Goal: Task Accomplishment & Management: Manage account settings

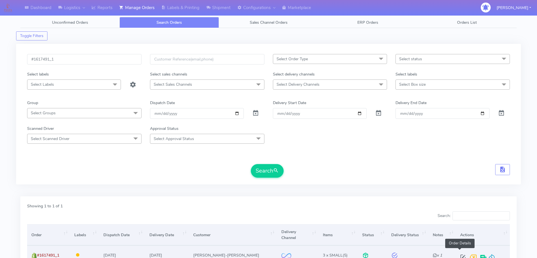
click at [460, 255] on span at bounding box center [463, 257] width 10 height 5
select select "2"
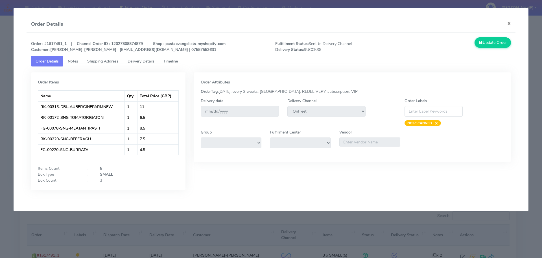
click at [513, 23] on button "×" at bounding box center [509, 23] width 13 height 15
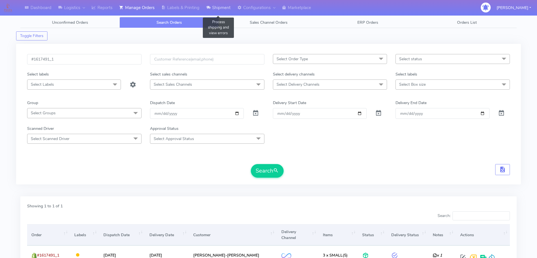
click at [221, 13] on link "Shipment" at bounding box center [218, 8] width 31 height 16
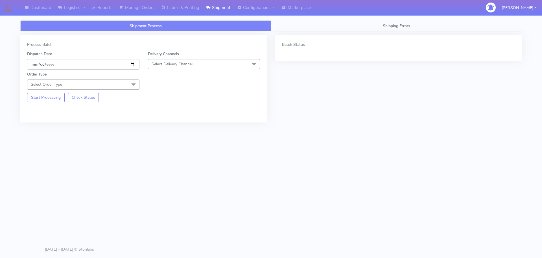
click at [133, 63] on input "[DATE]" at bounding box center [83, 64] width 112 height 10
click at [193, 63] on span "Select Delivery Channel" at bounding box center [172, 63] width 41 height 5
click at [172, 99] on div "OnFleet" at bounding box center [204, 100] width 106 height 6
click at [132, 86] on span at bounding box center [133, 84] width 11 height 11
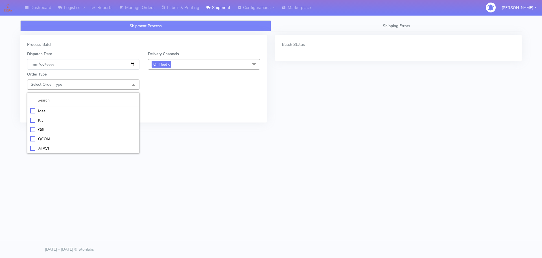
click at [85, 111] on div "Meal" at bounding box center [83, 111] width 106 height 6
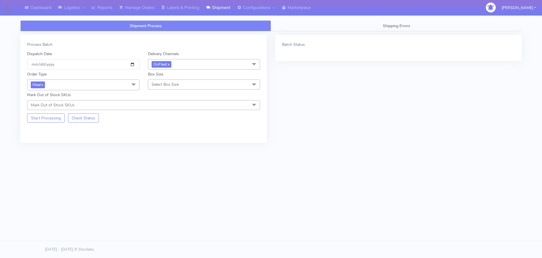
click at [189, 89] on span "Select Box Size" at bounding box center [204, 84] width 112 height 10
click at [160, 111] on div "Small" at bounding box center [204, 111] width 106 height 6
click at [48, 120] on button "Start Processing" at bounding box center [46, 117] width 38 height 9
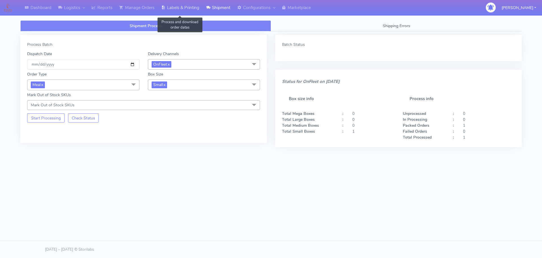
click at [178, 7] on link "Labels & Printing" at bounding box center [180, 8] width 45 height 16
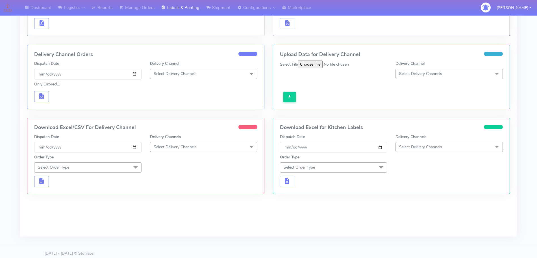
scroll to position [114, 0]
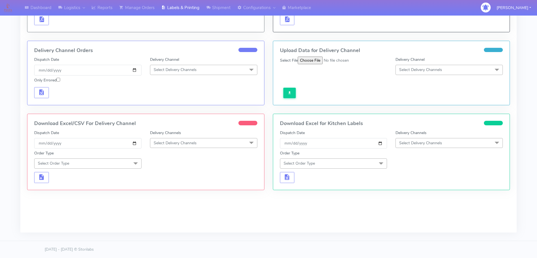
click at [406, 143] on span "Select Delivery Channels" at bounding box center [420, 142] width 43 height 5
click at [406, 177] on div "OnFleet" at bounding box center [449, 178] width 101 height 6
click at [379, 166] on span at bounding box center [380, 163] width 11 height 11
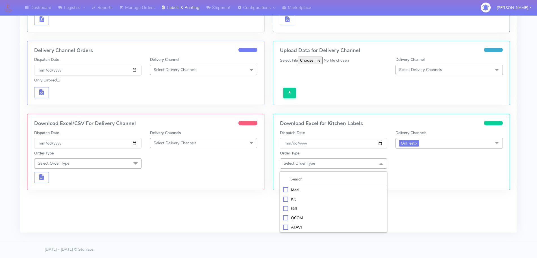
click at [322, 191] on div "Meal" at bounding box center [333, 190] width 101 height 6
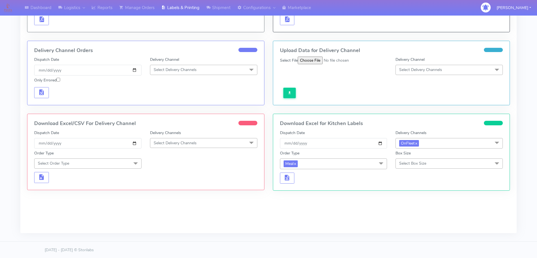
click at [430, 165] on span "Select Box Size" at bounding box center [448, 163] width 107 height 10
click at [408, 190] on div "Small" at bounding box center [449, 190] width 101 height 6
click at [286, 176] on span "button" at bounding box center [287, 178] width 7 height 5
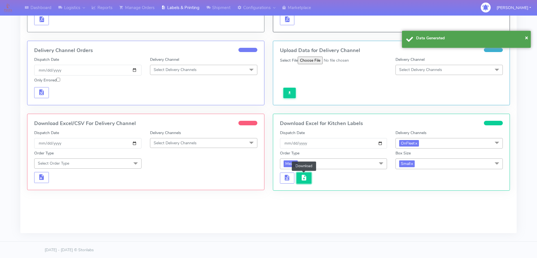
click at [303, 173] on button "button" at bounding box center [304, 177] width 15 height 11
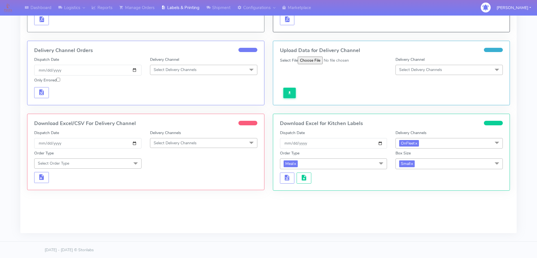
scroll to position [0, 0]
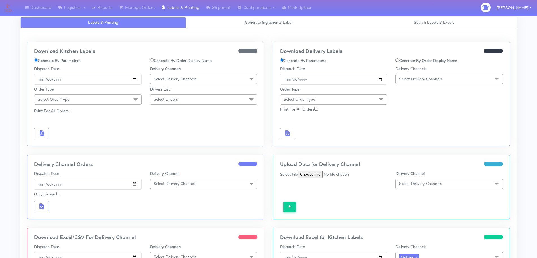
click at [173, 77] on span "Select Delivery Channels" at bounding box center [175, 78] width 43 height 5
click at [168, 113] on div "OnFleet" at bounding box center [203, 115] width 101 height 6
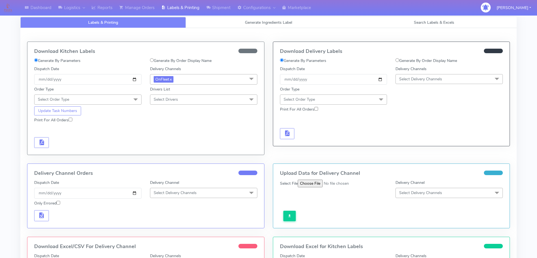
click at [137, 101] on span at bounding box center [135, 99] width 11 height 11
click at [80, 127] on div "Meal" at bounding box center [87, 126] width 101 height 6
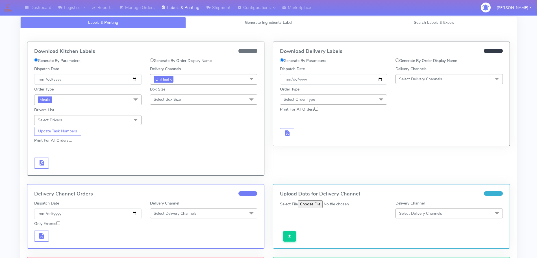
click at [164, 101] on span "Select Box Size" at bounding box center [167, 99] width 27 height 5
click at [161, 123] on div "Small" at bounding box center [203, 126] width 101 height 6
click at [126, 121] on span "Select Drivers" at bounding box center [87, 120] width 107 height 10
click at [195, 144] on div "Print For All Orders" at bounding box center [146, 141] width 232 height 10
click at [42, 164] on span "button" at bounding box center [41, 163] width 7 height 5
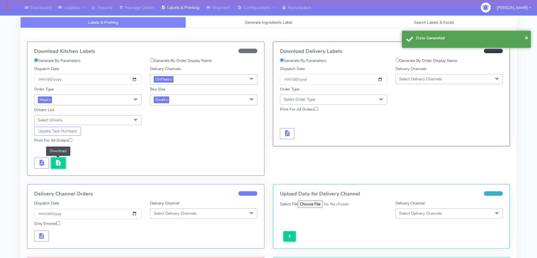
click at [63, 165] on button "button" at bounding box center [58, 162] width 15 height 11
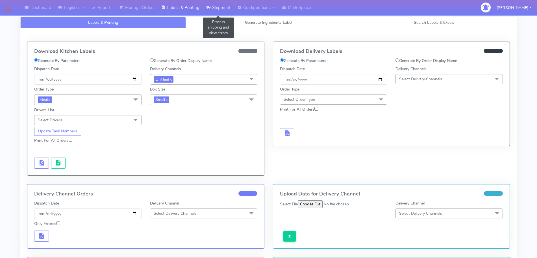
click at [222, 11] on link "Shipment" at bounding box center [218, 8] width 31 height 16
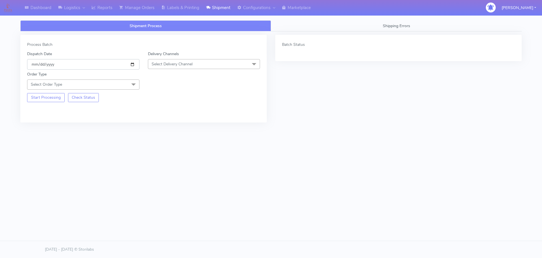
click at [135, 63] on input "[DATE]" at bounding box center [83, 64] width 112 height 10
type input "[DATE]"
click at [160, 65] on span "Select Delivery Channel" at bounding box center [172, 63] width 41 height 5
click at [158, 91] on div "DHL" at bounding box center [204, 90] width 106 height 6
click at [127, 85] on span "Select Order Type" at bounding box center [83, 84] width 112 height 10
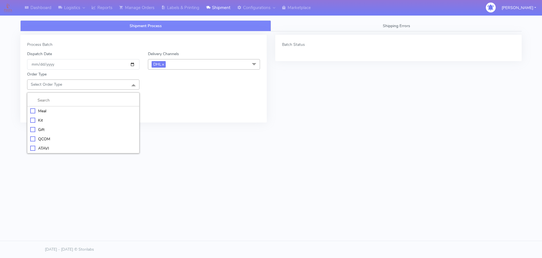
click at [62, 110] on div "Meal" at bounding box center [83, 111] width 106 height 6
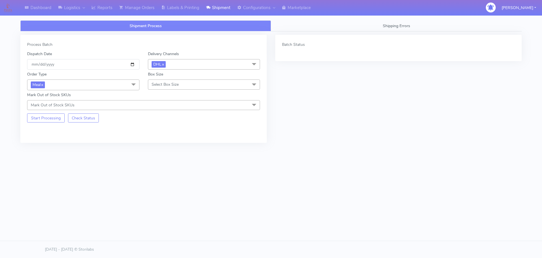
click at [166, 82] on span "Select Box Size" at bounding box center [165, 84] width 27 height 5
click at [153, 111] on div "Small" at bounding box center [204, 111] width 106 height 6
click at [56, 118] on button "Start Processing" at bounding box center [46, 117] width 38 height 9
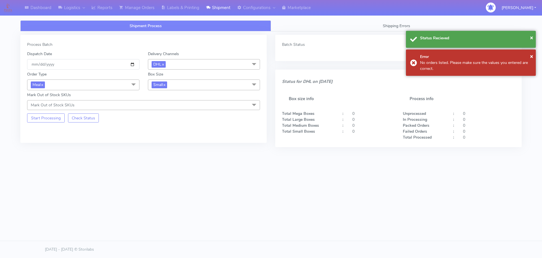
click at [192, 60] on span "DHL x" at bounding box center [204, 64] width 112 height 10
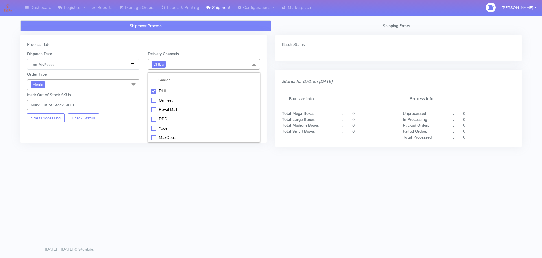
click at [160, 99] on div "OnFleet" at bounding box center [204, 100] width 106 height 6
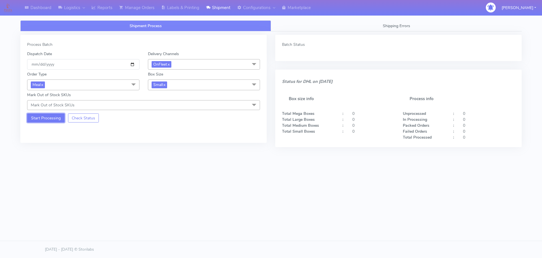
click at [51, 118] on button "Start Processing" at bounding box center [46, 117] width 38 height 9
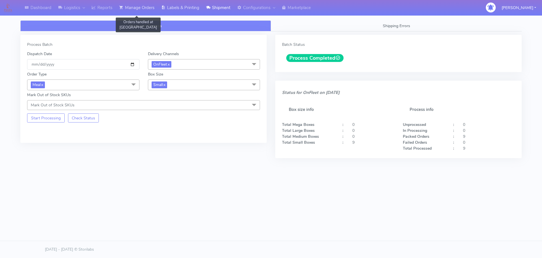
drag, startPoint x: 145, startPoint y: 12, endPoint x: 160, endPoint y: 12, distance: 15.0
click at [145, 12] on link "Manage Orders" at bounding box center [137, 8] width 42 height 16
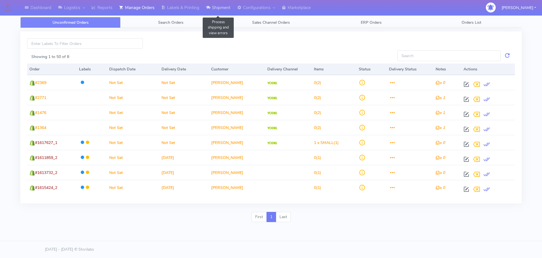
click at [223, 8] on link "Shipment" at bounding box center [218, 8] width 31 height 16
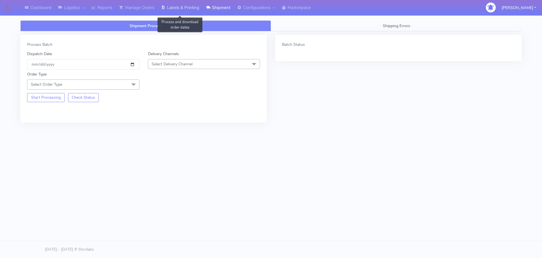
click at [174, 11] on link "Labels & Printing" at bounding box center [180, 8] width 45 height 16
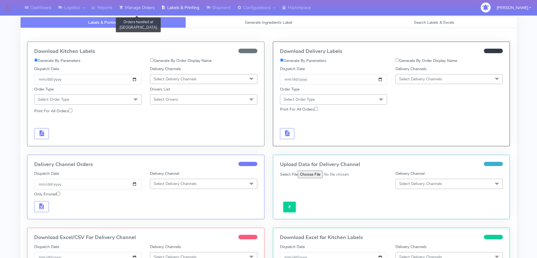
click at [144, 12] on link "Manage Orders" at bounding box center [137, 8] width 42 height 16
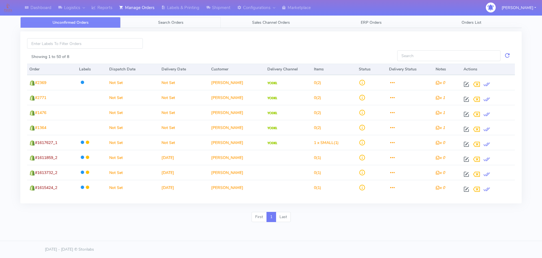
click at [171, 24] on span "Search Orders" at bounding box center [170, 22] width 25 height 5
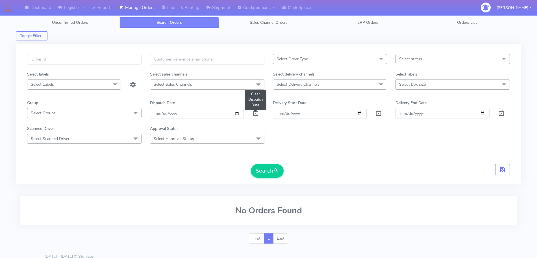
click at [256, 112] on span at bounding box center [255, 114] width 7 height 5
click at [237, 115] on input "date" at bounding box center [197, 113] width 94 height 10
type input "[DATE]"
click at [302, 86] on span "Select Delivery Channels" at bounding box center [298, 84] width 43 height 5
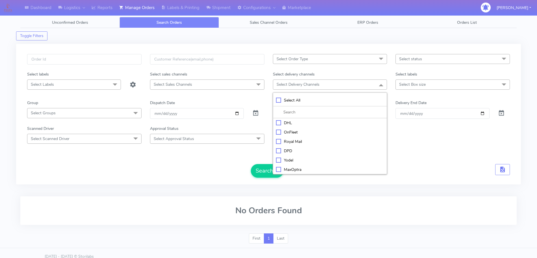
click at [289, 132] on div "OnFleet" at bounding box center [330, 132] width 108 height 6
checkbox input "true"
click at [262, 169] on button "Search" at bounding box center [267, 171] width 33 height 14
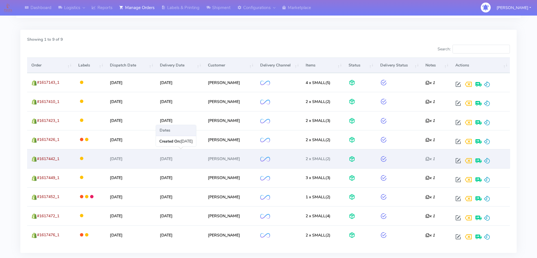
scroll to position [167, 0]
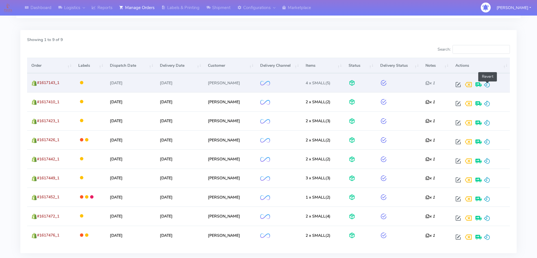
click at [489, 83] on span at bounding box center [487, 85] width 7 height 5
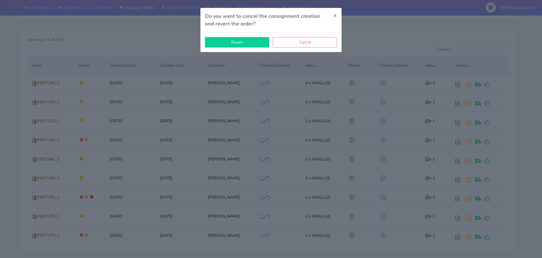
click at [253, 41] on button "Revert" at bounding box center [237, 42] width 64 height 10
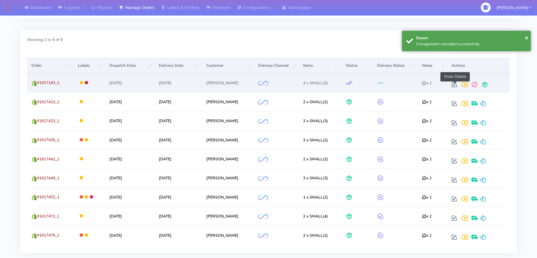
click at [455, 87] on span at bounding box center [454, 85] width 10 height 5
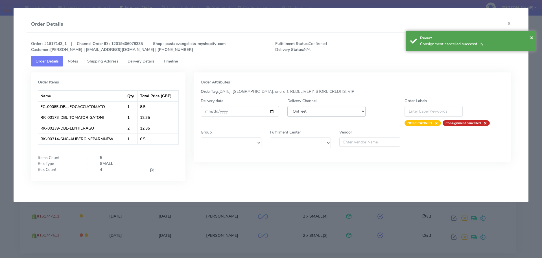
click at [322, 112] on select "DHL OnFleet Royal Mail DPD Yodel MaxOptra Amazon Collection" at bounding box center [327, 111] width 78 height 10
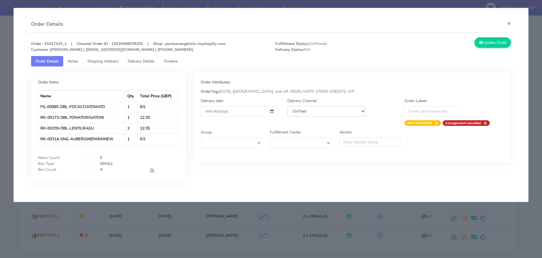
select select "5"
click at [288, 106] on select "DHL OnFleet Royal Mail DPD Yodel MaxOptra Amazon Collection" at bounding box center [327, 111] width 78 height 10
click at [484, 45] on button "Update Order" at bounding box center [493, 42] width 37 height 10
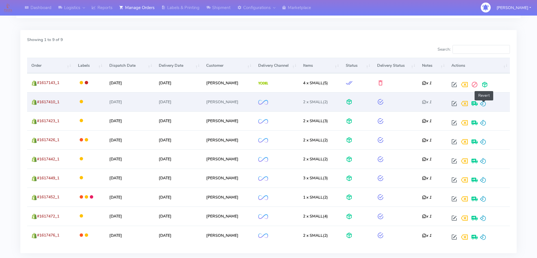
click at [484, 104] on span at bounding box center [483, 104] width 7 height 5
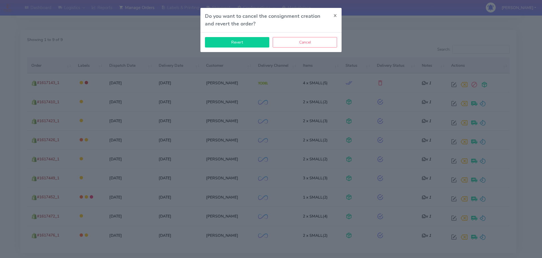
click at [252, 42] on button "Revert" at bounding box center [237, 42] width 64 height 10
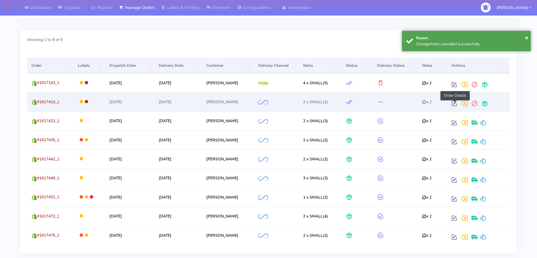
click at [454, 103] on span at bounding box center [454, 104] width 10 height 5
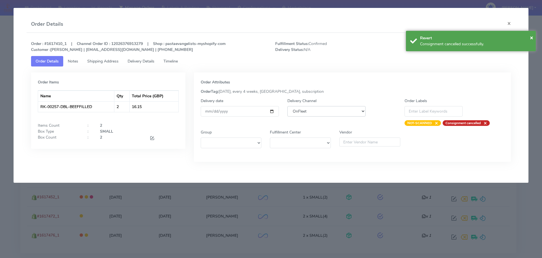
click at [302, 110] on select "DHL OnFleet Royal Mail DPD Yodel MaxOptra Amazon Collection" at bounding box center [327, 111] width 78 height 10
select select "5"
click at [288, 106] on select "DHL OnFleet Royal Mail DPD Yodel MaxOptra Amazon Collection" at bounding box center [327, 111] width 78 height 10
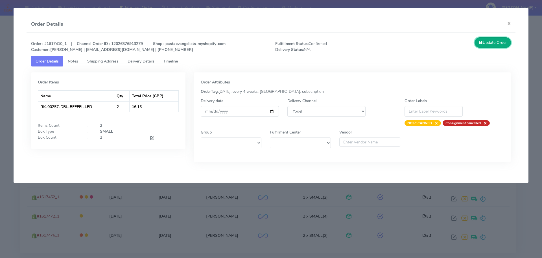
click at [478, 45] on button "Update Order" at bounding box center [493, 42] width 37 height 10
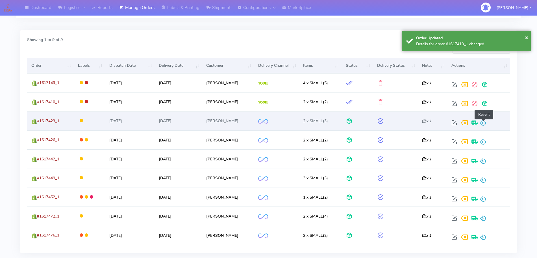
click at [485, 123] on span at bounding box center [483, 123] width 7 height 5
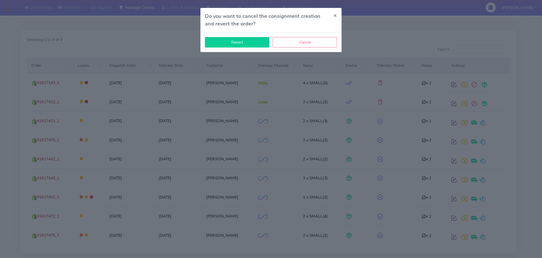
click at [234, 41] on button "Revert" at bounding box center [237, 42] width 64 height 10
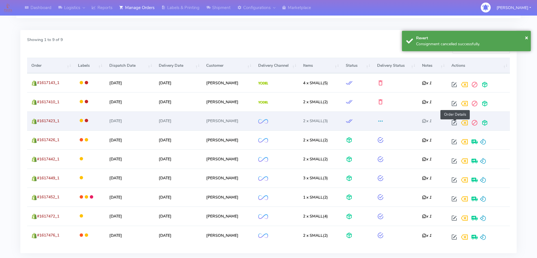
click at [457, 123] on span at bounding box center [454, 123] width 10 height 5
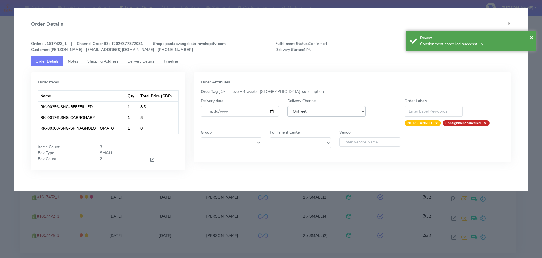
click at [310, 108] on select "DHL OnFleet Royal Mail DPD Yodel MaxOptra Amazon Collection" at bounding box center [327, 111] width 78 height 10
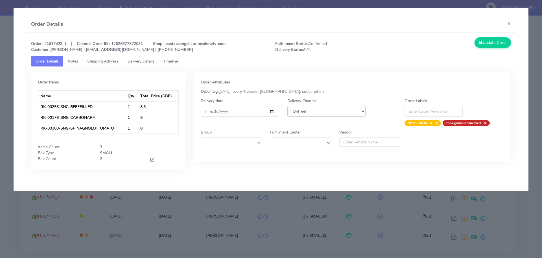
select select "5"
click at [288, 106] on select "DHL OnFleet Royal Mail DPD Yodel MaxOptra Amazon Collection" at bounding box center [327, 111] width 78 height 10
click at [487, 45] on button "Update Order" at bounding box center [493, 42] width 37 height 10
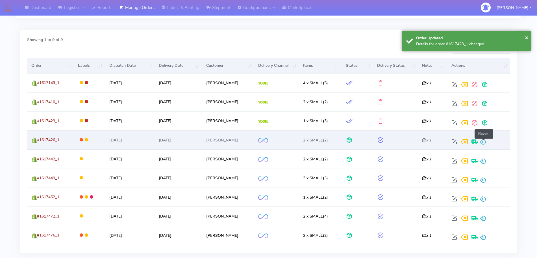
click at [482, 144] on span at bounding box center [483, 142] width 7 height 5
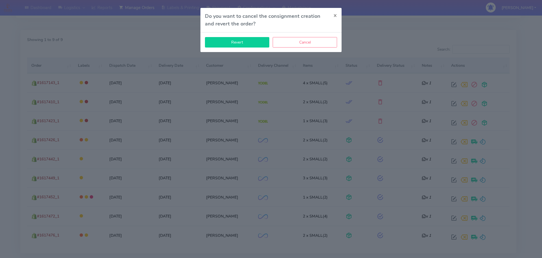
click at [256, 44] on button "Revert" at bounding box center [237, 42] width 64 height 10
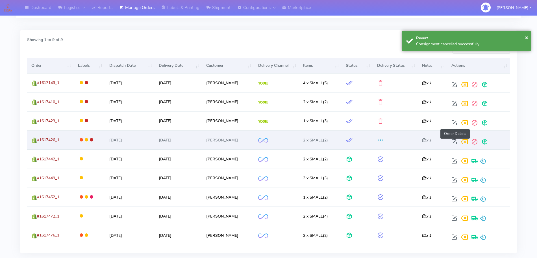
click at [455, 142] on span at bounding box center [454, 142] width 10 height 5
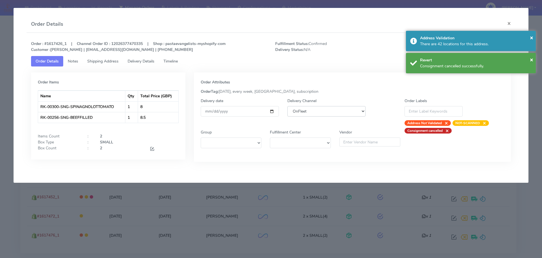
click at [331, 110] on select "DHL OnFleet Royal Mail DPD Yodel MaxOptra Amazon Collection" at bounding box center [327, 111] width 78 height 10
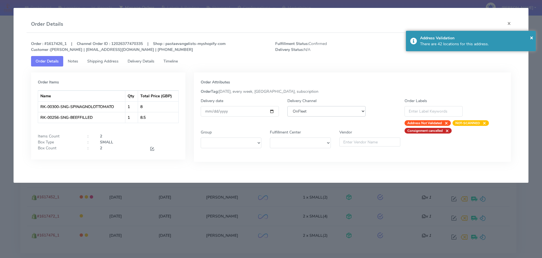
select select "5"
click at [288, 106] on select "DHL OnFleet Royal Mail DPD Yodel MaxOptra Amazon Collection" at bounding box center [327, 111] width 78 height 10
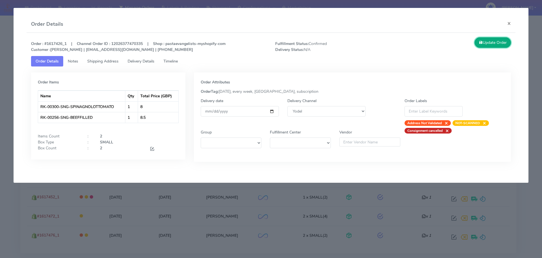
click at [493, 44] on button "Update Order" at bounding box center [493, 42] width 37 height 10
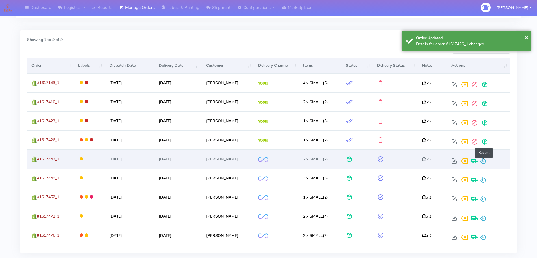
click at [483, 160] on span at bounding box center [483, 161] width 7 height 5
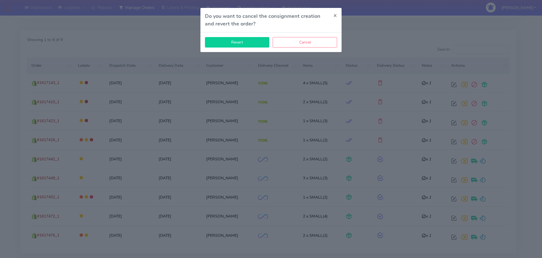
click at [250, 46] on button "Revert" at bounding box center [237, 42] width 64 height 10
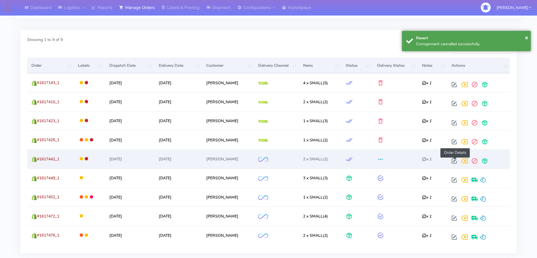
click at [454, 162] on span at bounding box center [454, 161] width 10 height 5
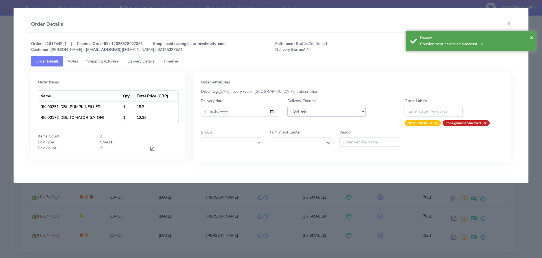
click at [315, 111] on select "DHL OnFleet Royal Mail DPD Yodel MaxOptra Amazon Collection" at bounding box center [327, 111] width 78 height 10
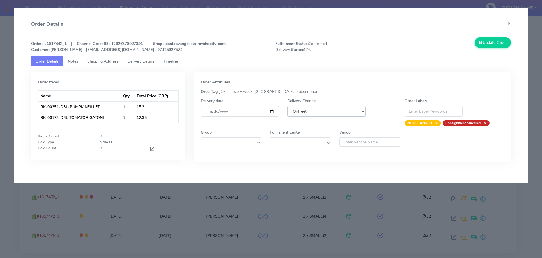
select select "5"
click at [288, 106] on select "DHL OnFleet Royal Mail DPD Yodel MaxOptra Amazon Collection" at bounding box center [327, 111] width 78 height 10
click at [490, 44] on button "Update Order" at bounding box center [493, 42] width 37 height 10
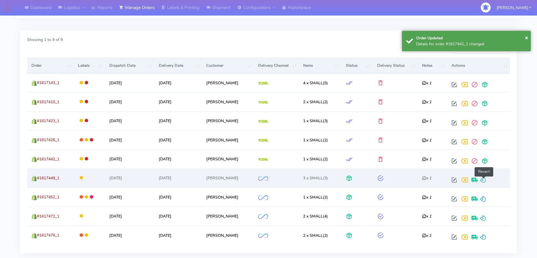
click at [482, 178] on span at bounding box center [483, 180] width 7 height 5
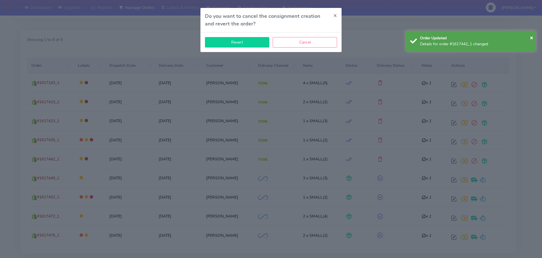
click at [247, 43] on button "Revert" at bounding box center [237, 42] width 64 height 10
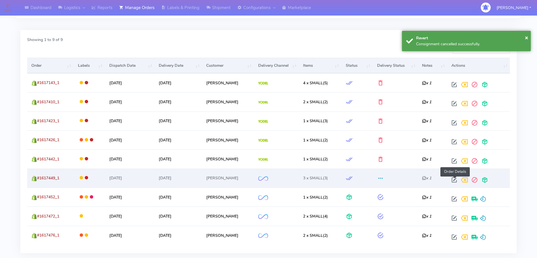
click at [455, 178] on span at bounding box center [454, 180] width 10 height 5
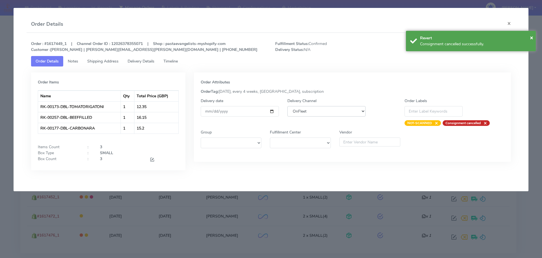
click at [334, 112] on select "DHL OnFleet Royal Mail DPD Yodel MaxOptra Amazon Collection" at bounding box center [327, 111] width 78 height 10
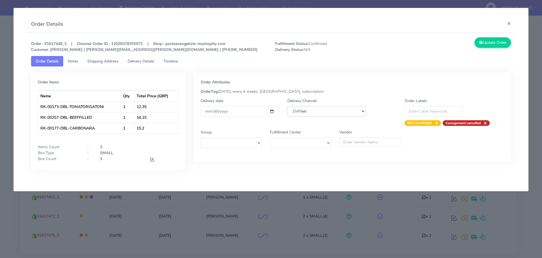
select select "5"
click at [288, 106] on select "DHL OnFleet Royal Mail DPD Yodel MaxOptra Amazon Collection" at bounding box center [327, 111] width 78 height 10
click at [498, 44] on button "Update Order" at bounding box center [493, 42] width 37 height 10
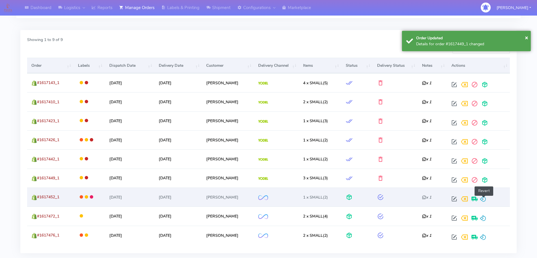
click at [485, 200] on span at bounding box center [483, 199] width 7 height 5
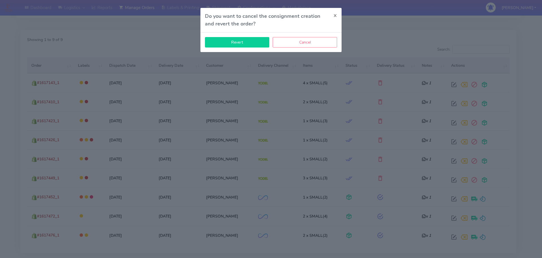
click at [247, 45] on button "Revert" at bounding box center [237, 42] width 64 height 10
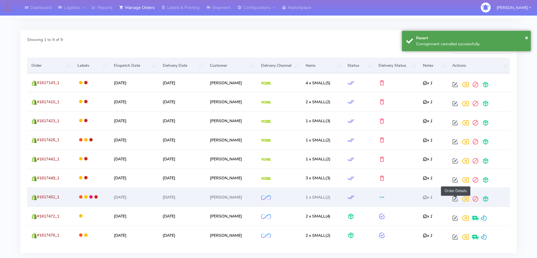
click at [456, 197] on span at bounding box center [455, 199] width 10 height 5
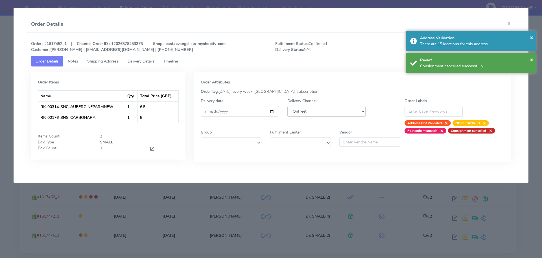
drag, startPoint x: 310, startPoint y: 109, endPoint x: 311, endPoint y: 114, distance: 5.0
click at [310, 110] on select "DHL OnFleet Royal Mail DPD Yodel MaxOptra Amazon Collection" at bounding box center [327, 111] width 78 height 10
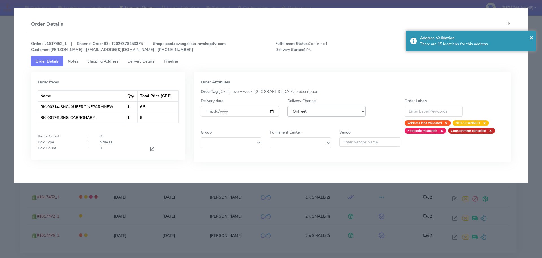
select select "5"
click at [288, 106] on select "DHL OnFleet Royal Mail DPD Yodel MaxOptra Amazon Collection" at bounding box center [327, 111] width 78 height 10
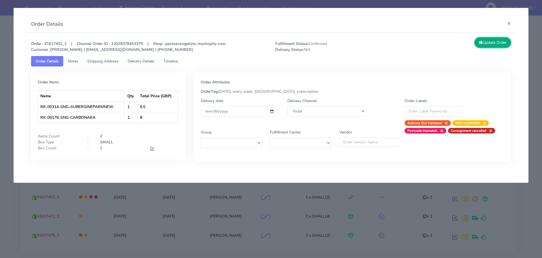
click at [495, 44] on button "Update Order" at bounding box center [493, 42] width 37 height 10
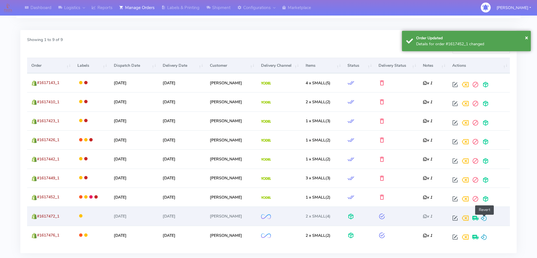
click at [482, 216] on span at bounding box center [484, 218] width 7 height 5
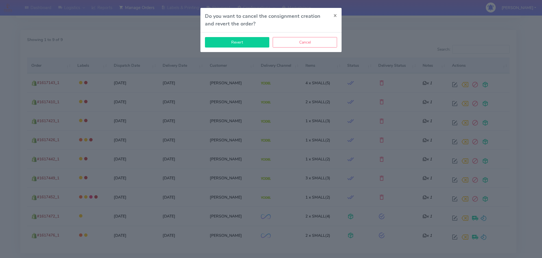
click at [247, 44] on button "Revert" at bounding box center [237, 42] width 64 height 10
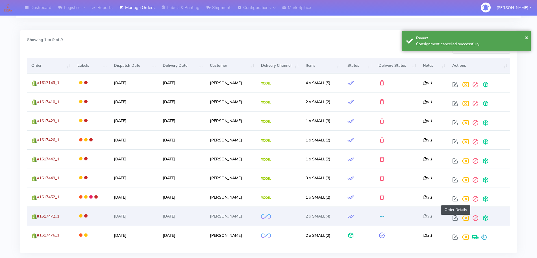
click at [456, 216] on span at bounding box center [455, 218] width 10 height 5
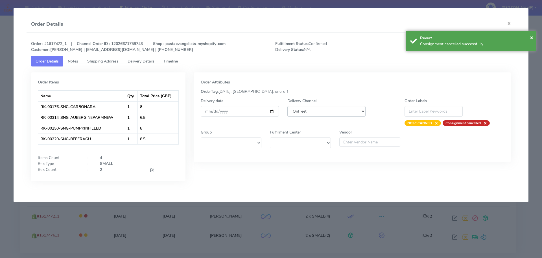
click at [320, 114] on select "DHL OnFleet Royal Mail DPD Yodel MaxOptra Amazon Collection" at bounding box center [327, 111] width 78 height 10
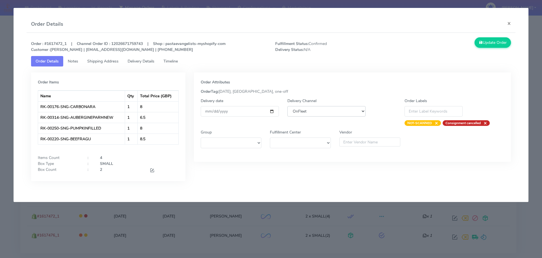
select select "5"
click at [288, 106] on select "DHL OnFleet Royal Mail DPD Yodel MaxOptra Amazon Collection" at bounding box center [327, 111] width 78 height 10
click at [486, 47] on button "Update Order" at bounding box center [493, 42] width 37 height 10
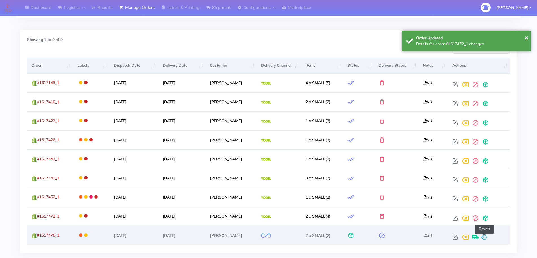
click at [486, 235] on span at bounding box center [484, 237] width 7 height 5
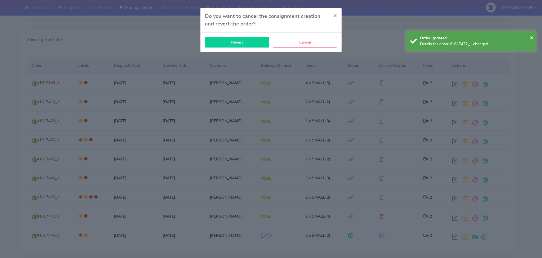
click at [244, 47] on button "Revert" at bounding box center [237, 42] width 64 height 10
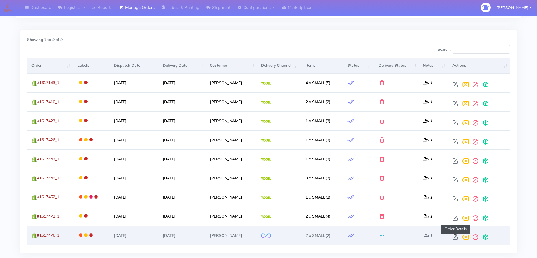
click at [458, 235] on span at bounding box center [455, 237] width 10 height 5
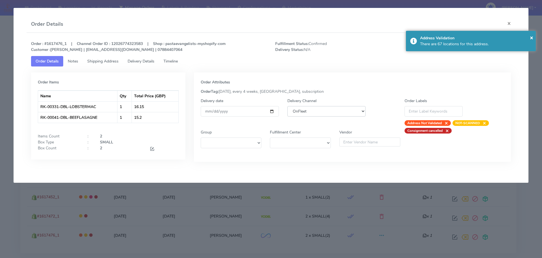
click at [328, 106] on select "DHL OnFleet Royal Mail DPD Yodel MaxOptra Amazon Collection" at bounding box center [327, 111] width 78 height 10
select select "5"
click at [288, 106] on select "DHL OnFleet Royal Mail DPD Yodel MaxOptra Amazon Collection" at bounding box center [327, 111] width 78 height 10
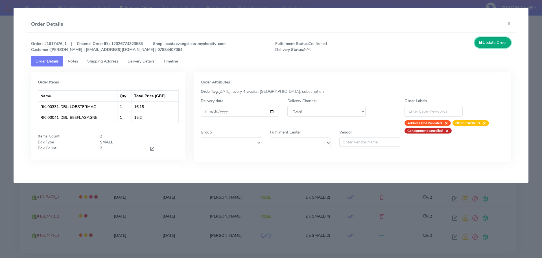
click at [495, 45] on button "Update Order" at bounding box center [493, 42] width 37 height 10
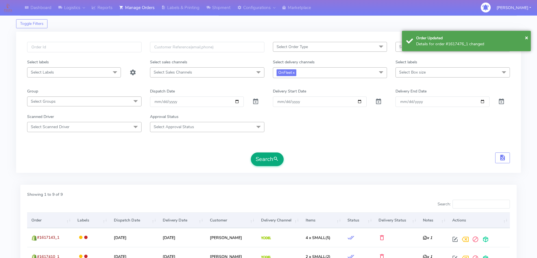
scroll to position [0, 0]
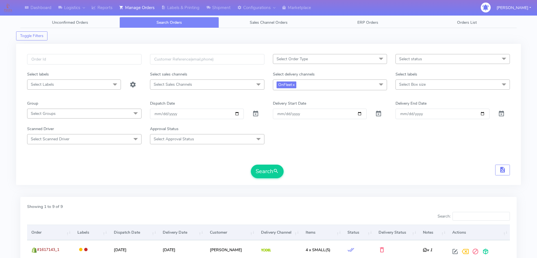
click at [199, 26] on link "Search Orders" at bounding box center [168, 22] width 99 height 11
click at [141, 12] on link "Manage Orders" at bounding box center [137, 8] width 42 height 16
